Goal: Information Seeking & Learning: Find specific fact

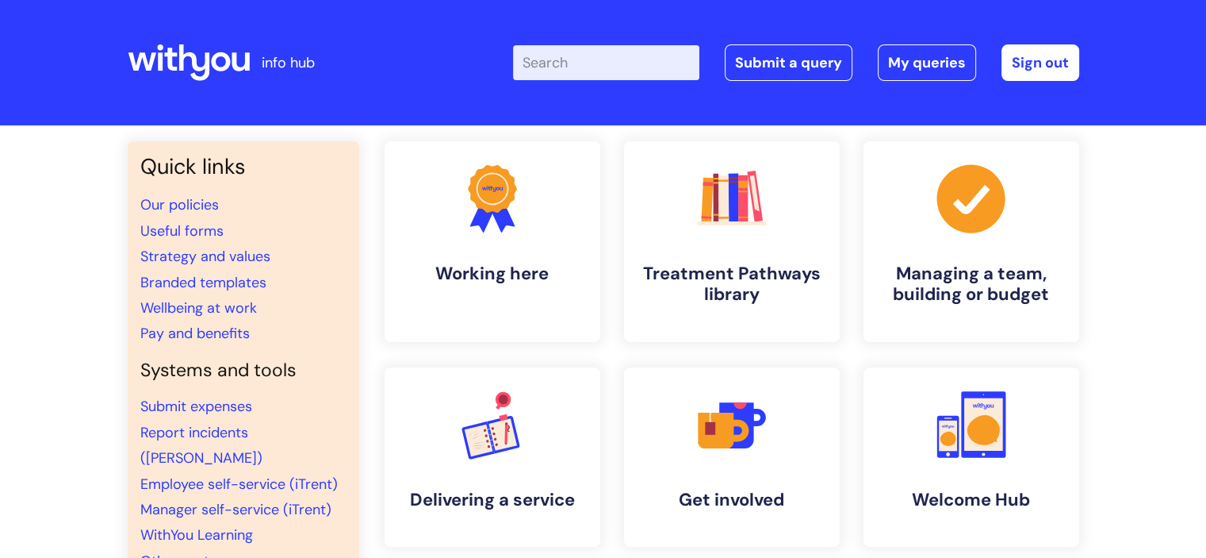
click at [536, 79] on input "Enter your search term here..." at bounding box center [606, 62] width 186 height 35
click at [183, 234] on link "Useful forms" at bounding box center [181, 230] width 83 height 19
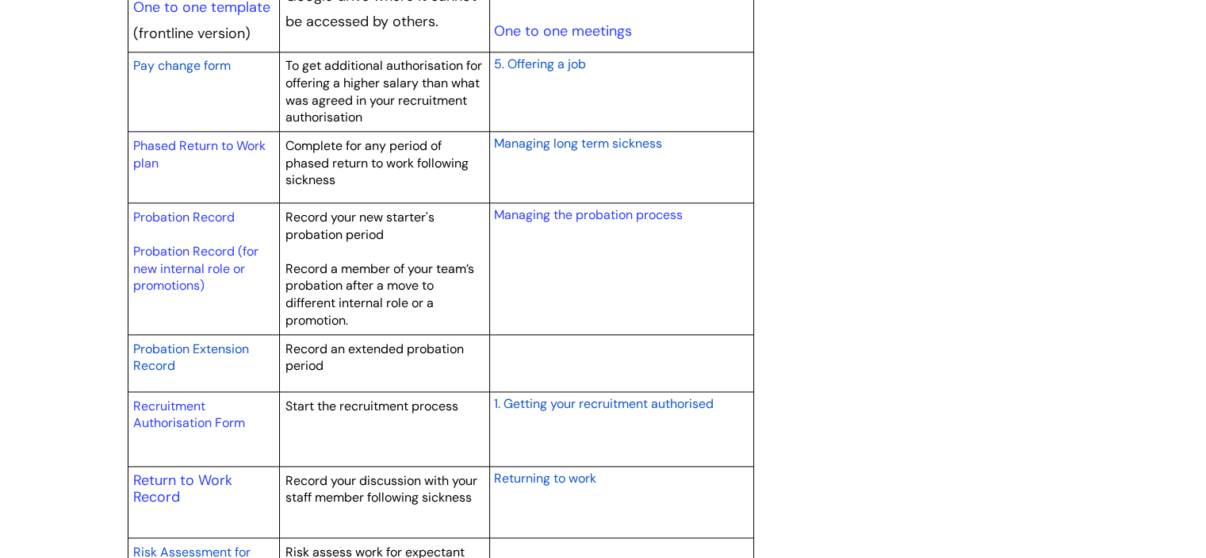
scroll to position [2142, 0]
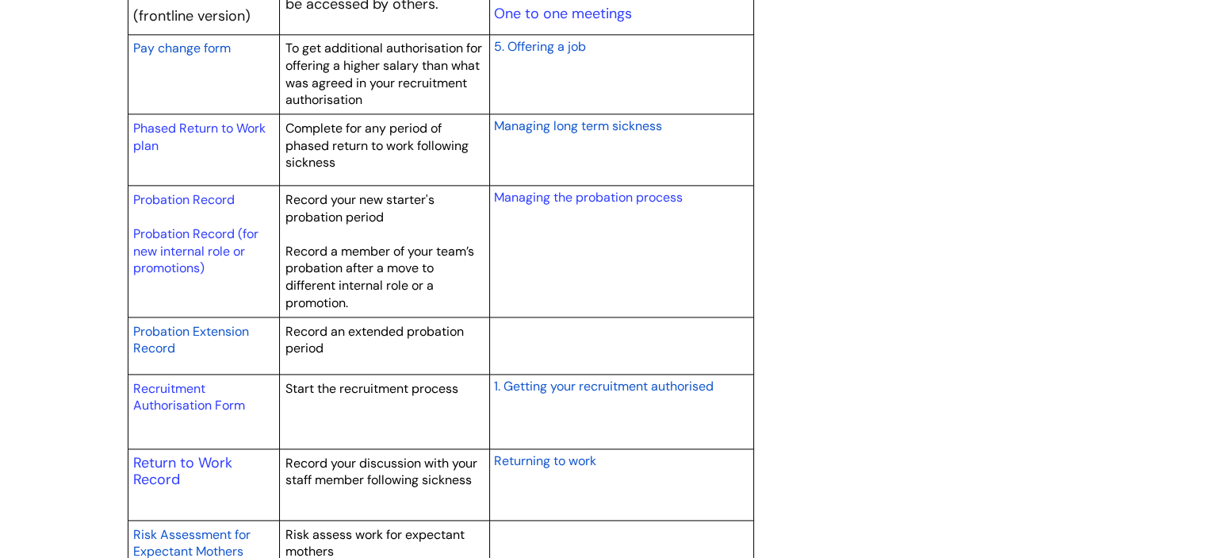
click at [204, 393] on p "Recruitment Authorisation Form" at bounding box center [203, 397] width 141 height 34
click at [201, 399] on link "Recruitment Authorisation Form" at bounding box center [189, 397] width 112 height 34
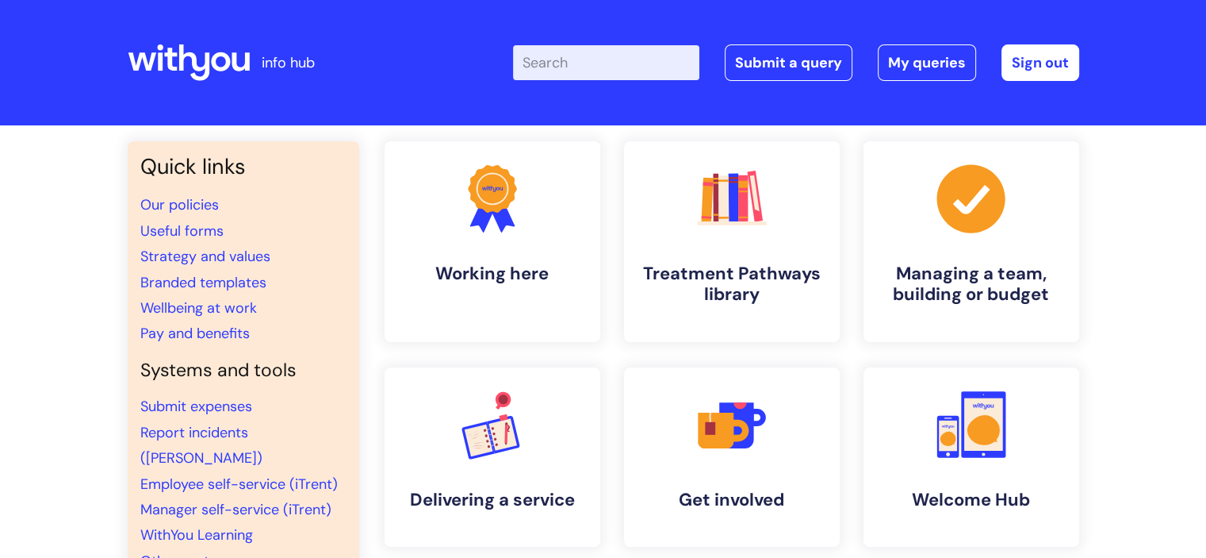
click at [614, 58] on input "Enter your search term here..." at bounding box center [606, 62] width 186 height 35
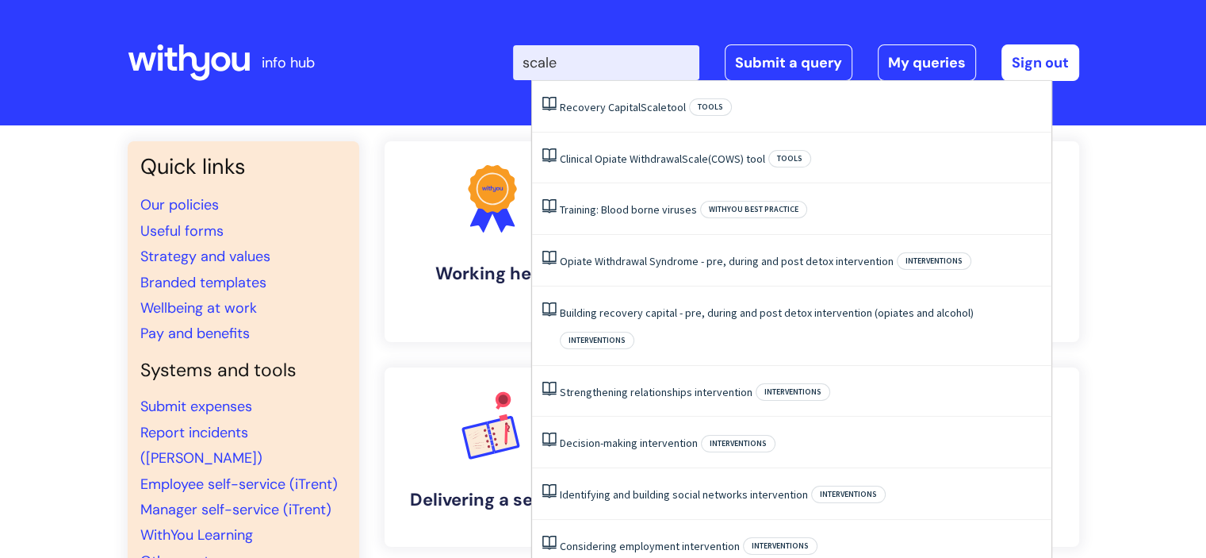
type input "scales"
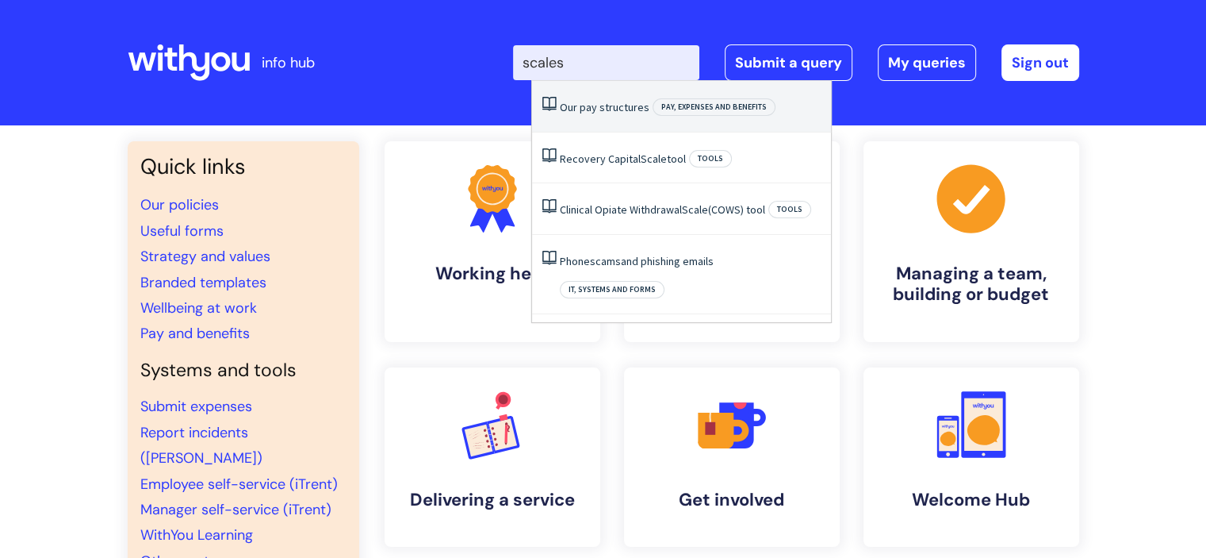
click at [610, 113] on link "Our pay structures" at bounding box center [605, 107] width 90 height 14
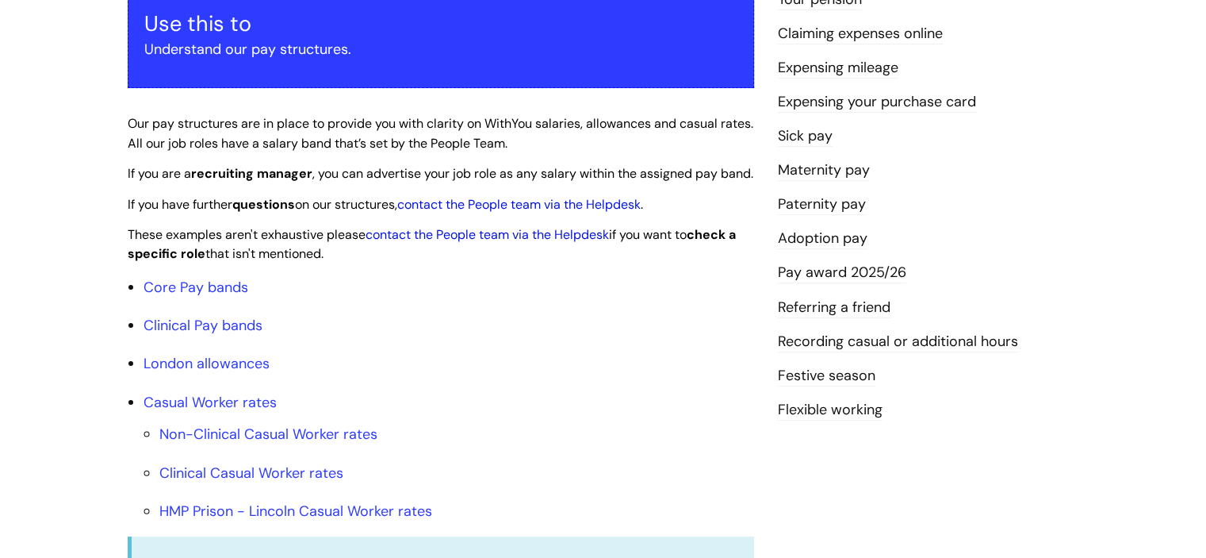
scroll to position [317, 0]
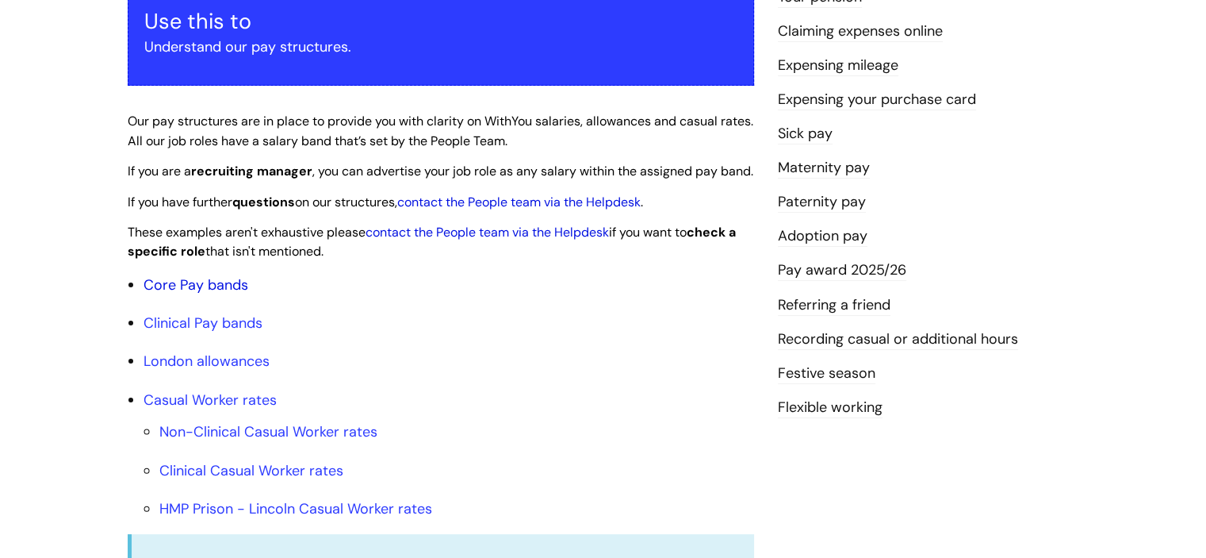
click at [184, 294] on link "Core Pay bands" at bounding box center [196, 284] width 105 height 19
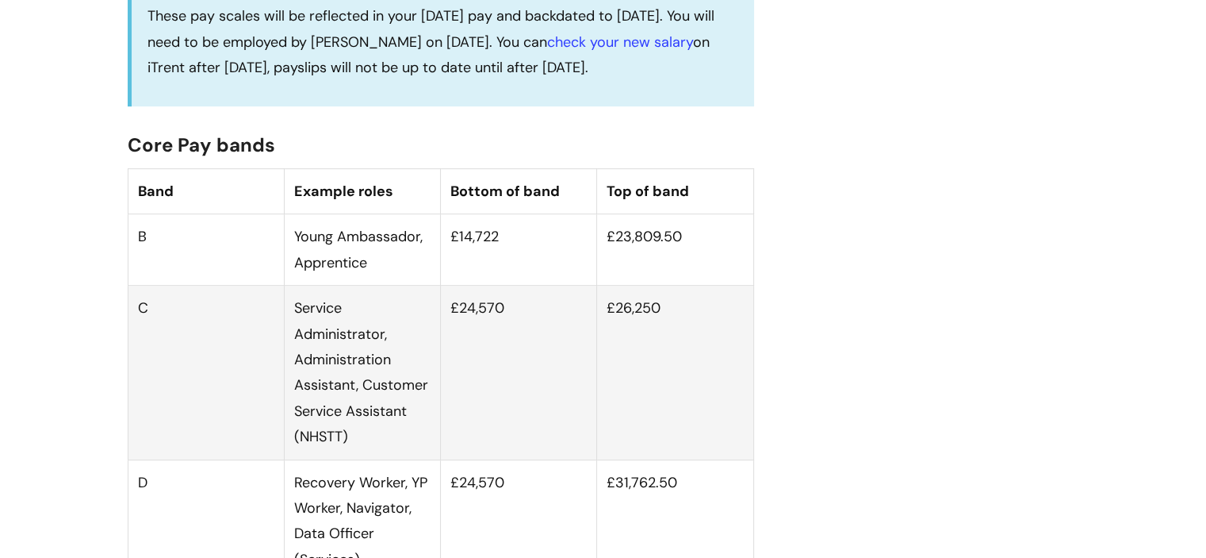
scroll to position [952, 0]
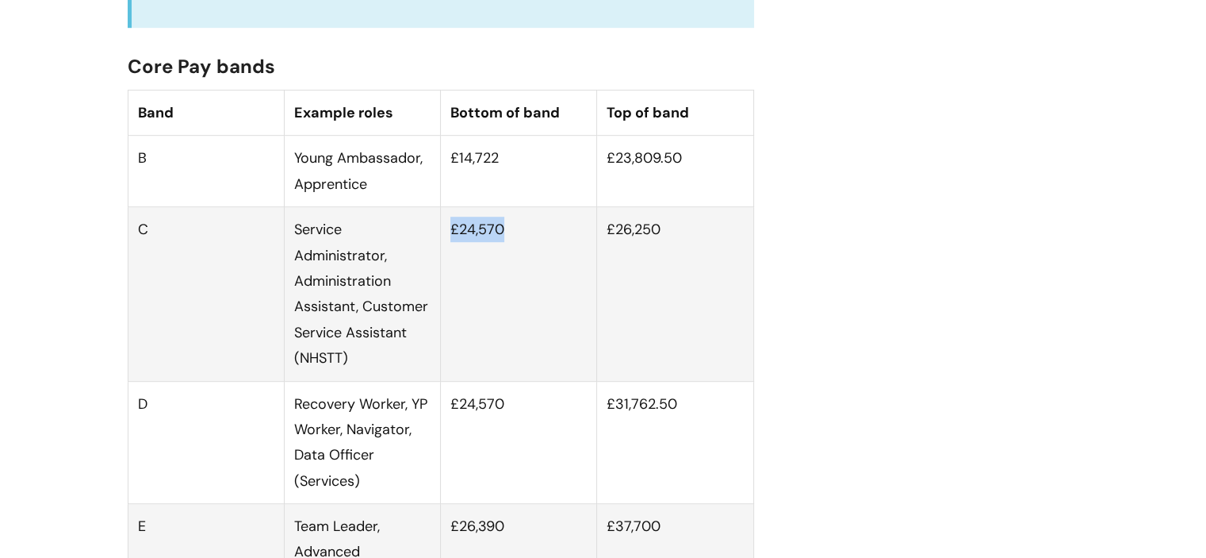
drag, startPoint x: 447, startPoint y: 246, endPoint x: 530, endPoint y: 245, distance: 82.5
click at [530, 245] on td "£24,570" at bounding box center [519, 294] width 156 height 174
copy td "£24,570"
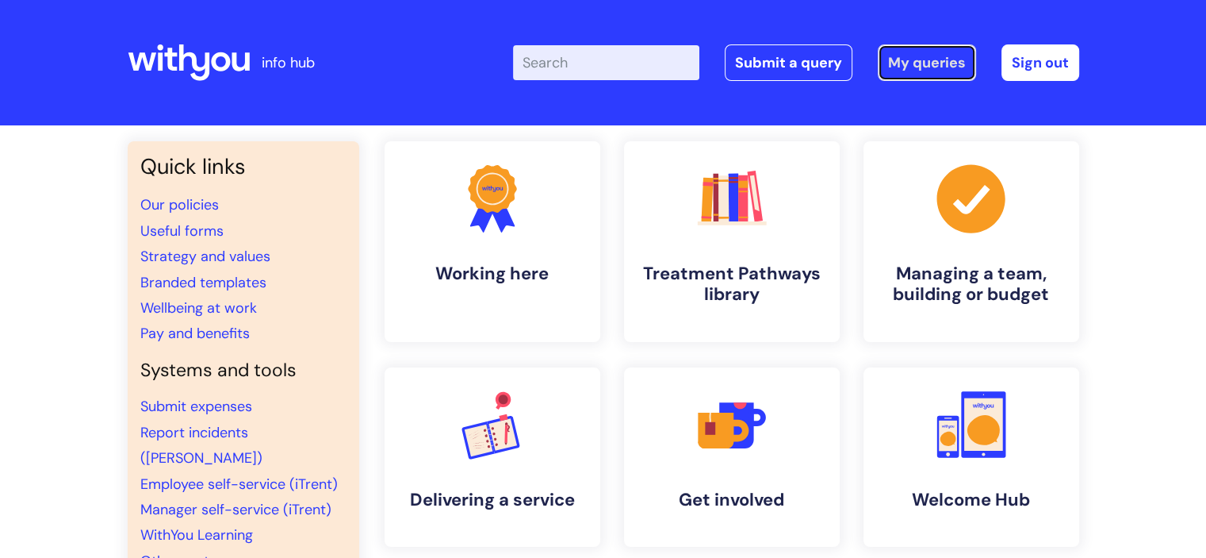
click at [920, 63] on link "My queries" at bounding box center [927, 62] width 98 height 36
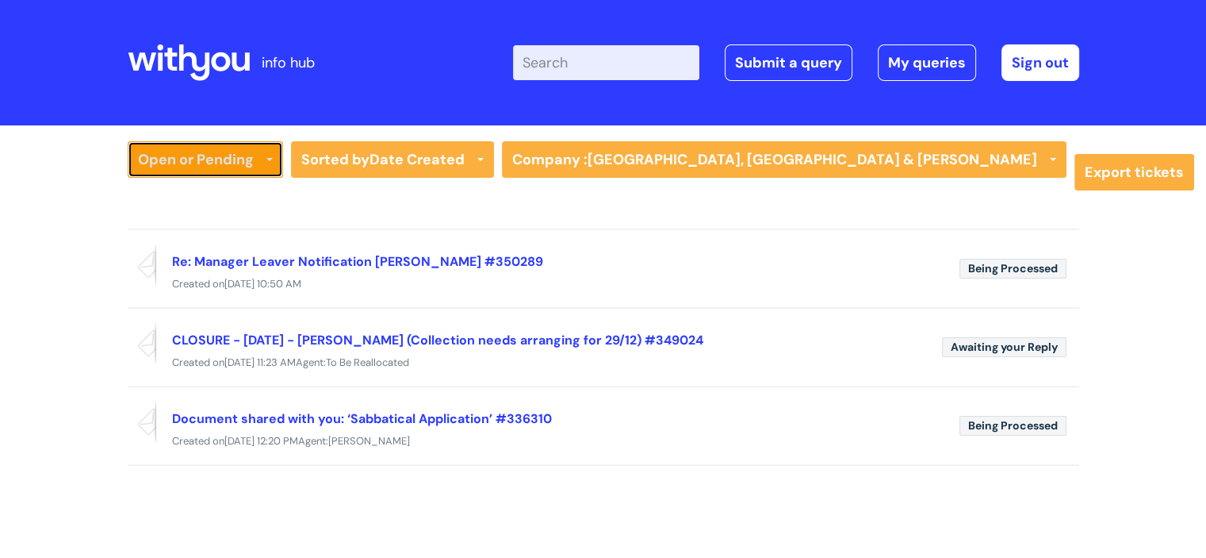
click at [209, 159] on link "Open or Pending" at bounding box center [205, 159] width 155 height 36
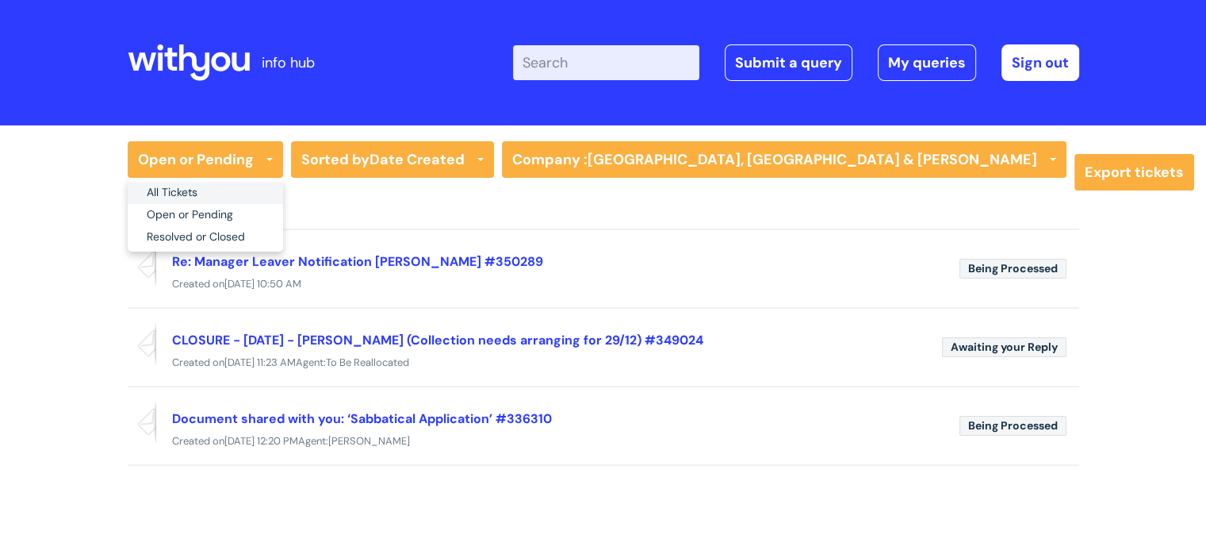
click at [216, 195] on link "All Tickets" at bounding box center [205, 193] width 155 height 22
